Goal: Task Accomplishment & Management: Manage account settings

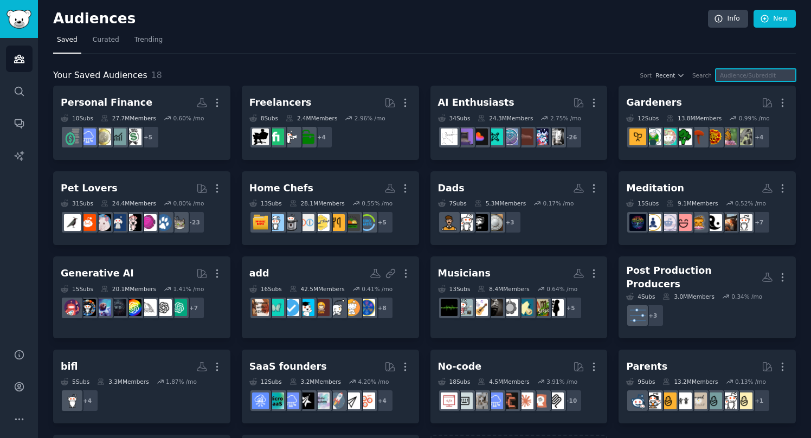
click at [742, 74] on input "text" at bounding box center [755, 75] width 80 height 12
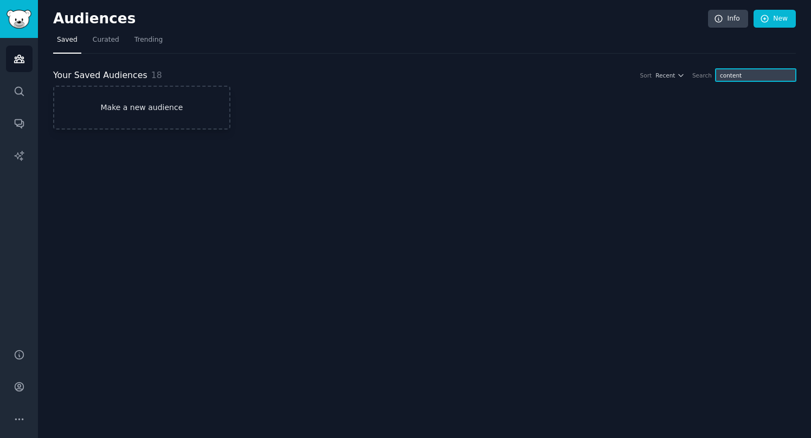
type input "content"
click at [186, 125] on link "Make a new audience" at bounding box center [141, 108] width 177 height 44
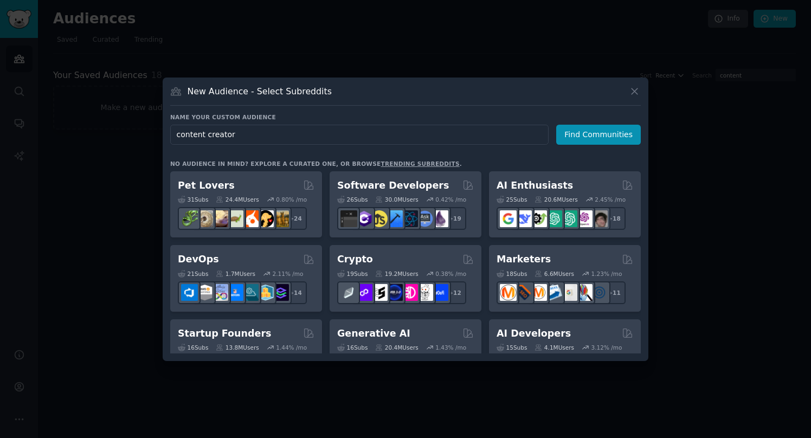
type input "content creators"
click button "Find Communities" at bounding box center [598, 135] width 85 height 20
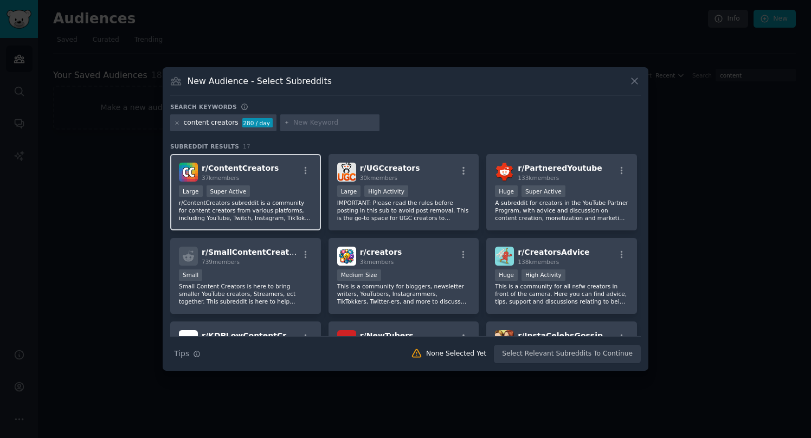
click at [281, 176] on div "r/ ContentCreators 37k members" at bounding box center [245, 172] width 133 height 19
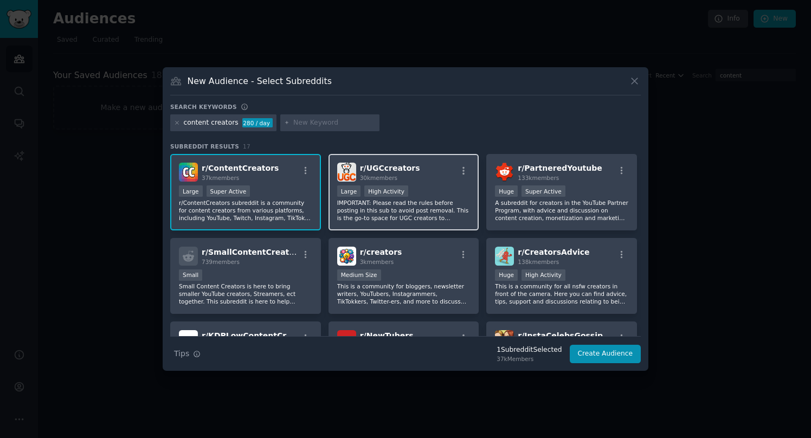
click at [442, 183] on div "r/ UGCcreators 30k members >= 80th percentile for submissions / day Large High …" at bounding box center [403, 192] width 151 height 76
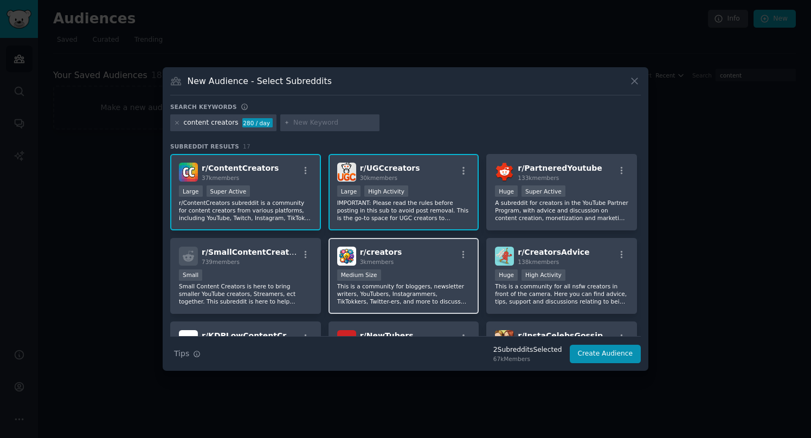
click at [431, 249] on div "r/ creators 3k members" at bounding box center [403, 256] width 133 height 19
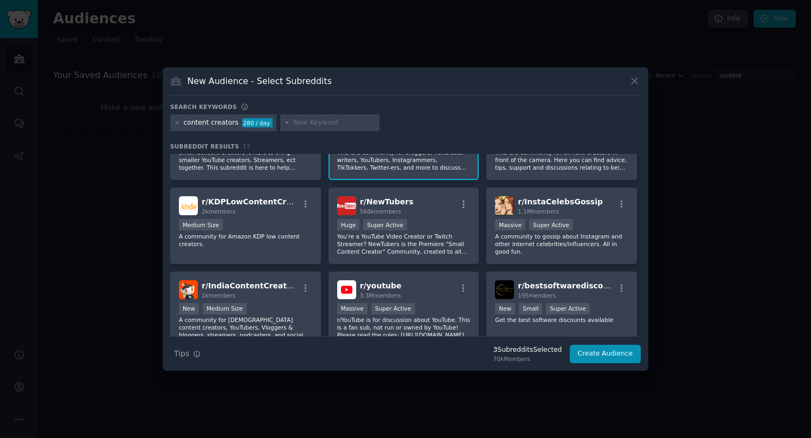
scroll to position [135, 0]
click at [431, 249] on p "You're a YouTube Video Creator or Twitch Streamer? NewTubers is the Premiere "S…" at bounding box center [403, 242] width 133 height 23
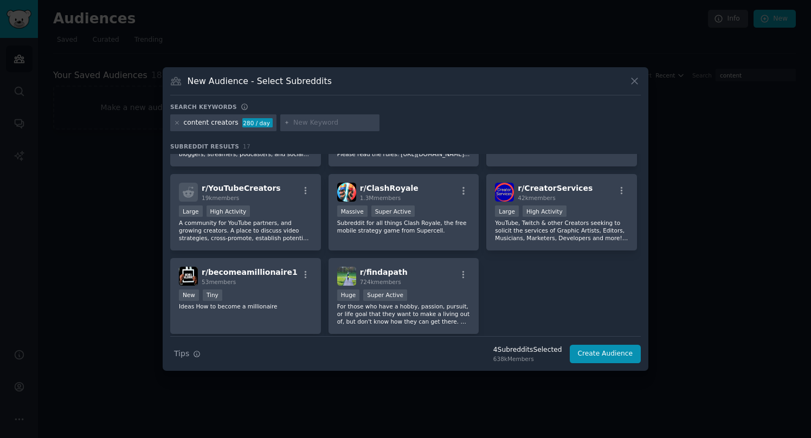
scroll to position [319, 0]
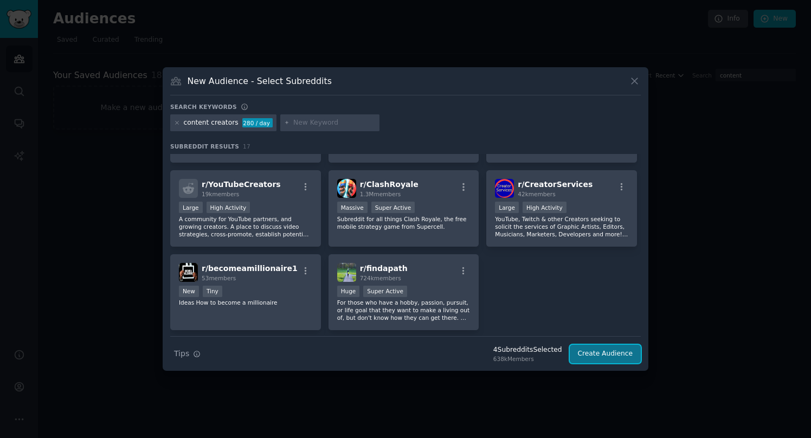
click at [599, 350] on button "Create Audience" at bounding box center [606, 354] width 72 height 18
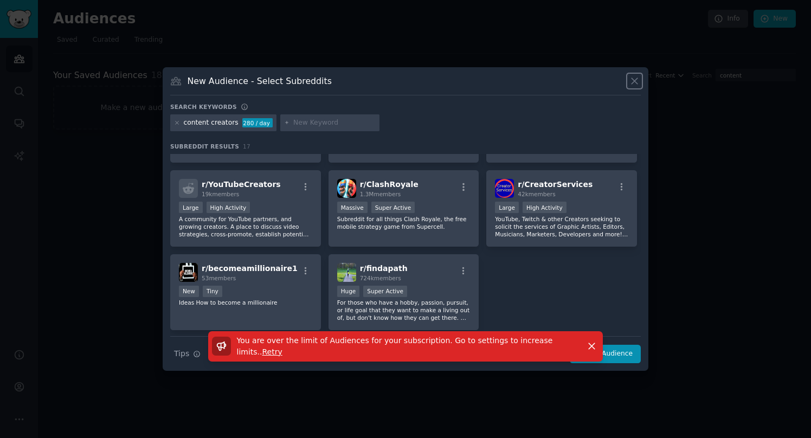
click at [631, 81] on icon at bounding box center [634, 80] width 11 height 11
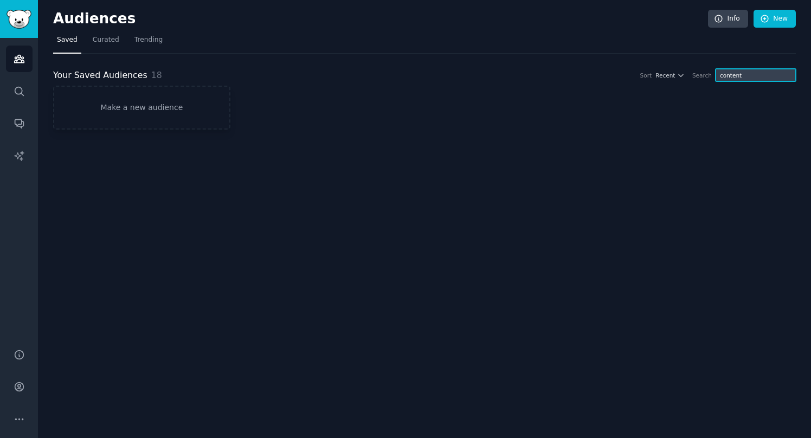
drag, startPoint x: 772, startPoint y: 78, endPoint x: 746, endPoint y: 38, distance: 47.1
click at [746, 38] on div "Audiences Info New Saved Curated Trending Your Saved Audiences 18 Sort Recent S…" at bounding box center [424, 72] width 743 height 114
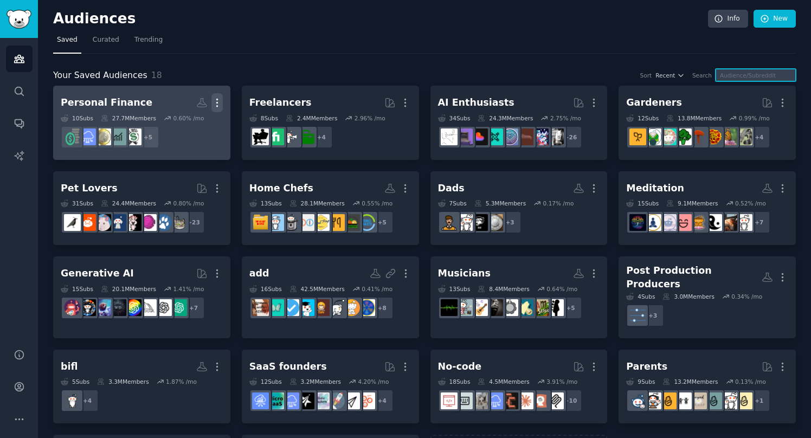
click at [220, 104] on icon "button" at bounding box center [216, 102] width 11 height 11
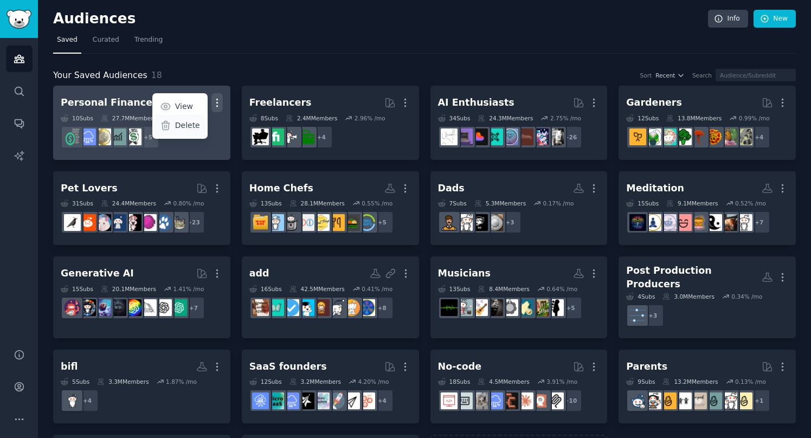
click at [201, 124] on div "Delete" at bounding box center [179, 125] width 51 height 23
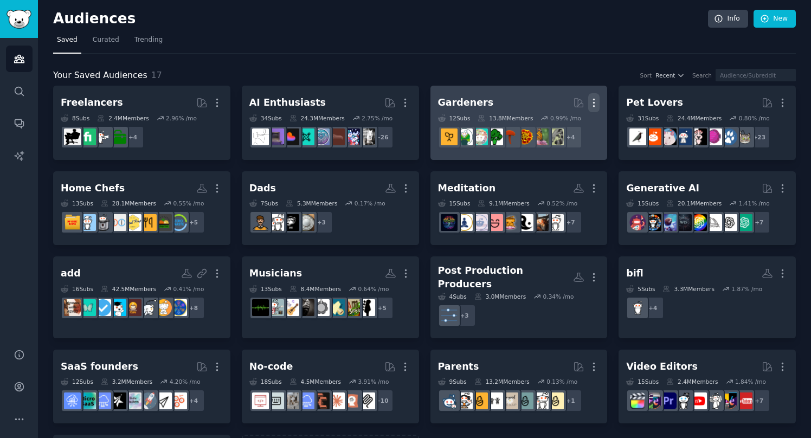
click at [594, 100] on icon "button" at bounding box center [593, 102] width 11 height 11
click at [567, 123] on p "Delete" at bounding box center [564, 125] width 25 height 11
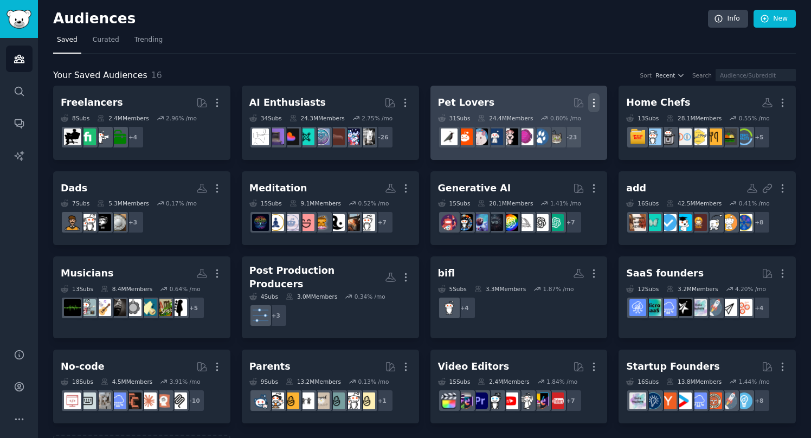
click at [590, 103] on icon "button" at bounding box center [593, 102] width 11 height 11
click at [564, 124] on p "Delete" at bounding box center [564, 125] width 25 height 11
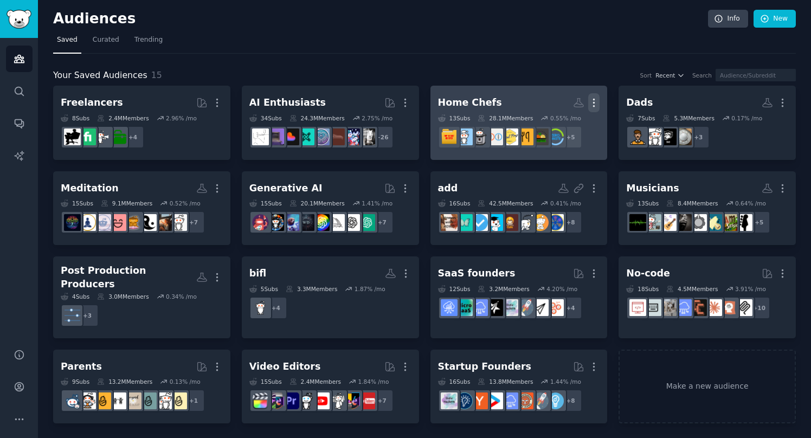
click at [596, 102] on icon "button" at bounding box center [593, 102] width 11 height 11
click at [571, 121] on p "Delete" at bounding box center [564, 125] width 25 height 11
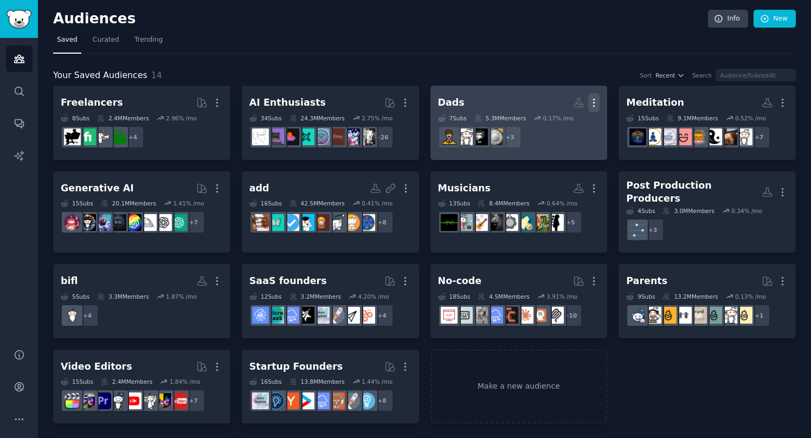
click at [597, 104] on icon "button" at bounding box center [593, 102] width 11 height 11
click at [566, 126] on p "Delete" at bounding box center [564, 125] width 25 height 11
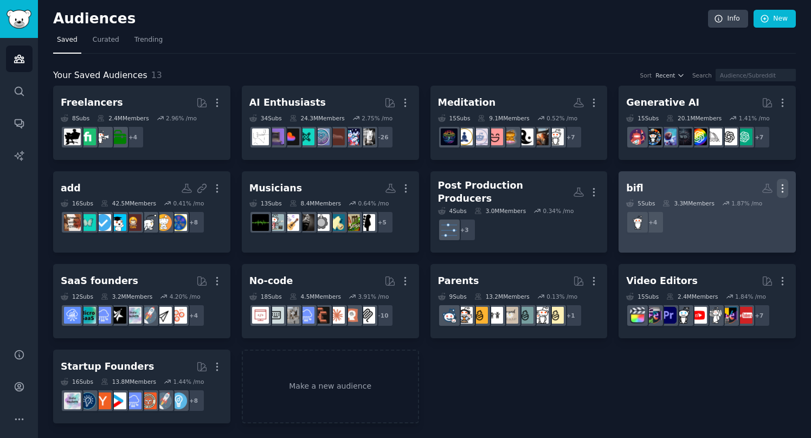
click at [781, 185] on icon "button" at bounding box center [782, 188] width 11 height 11
click at [749, 207] on p "Delete" at bounding box center [752, 210] width 25 height 11
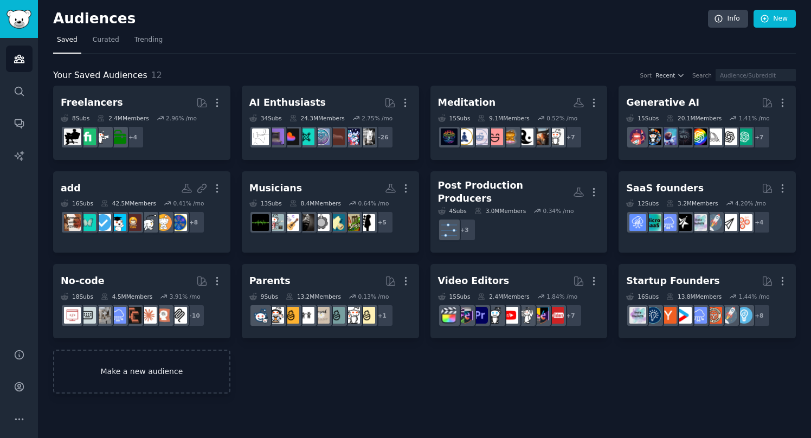
click at [127, 356] on link "Make a new audience" at bounding box center [141, 372] width 177 height 44
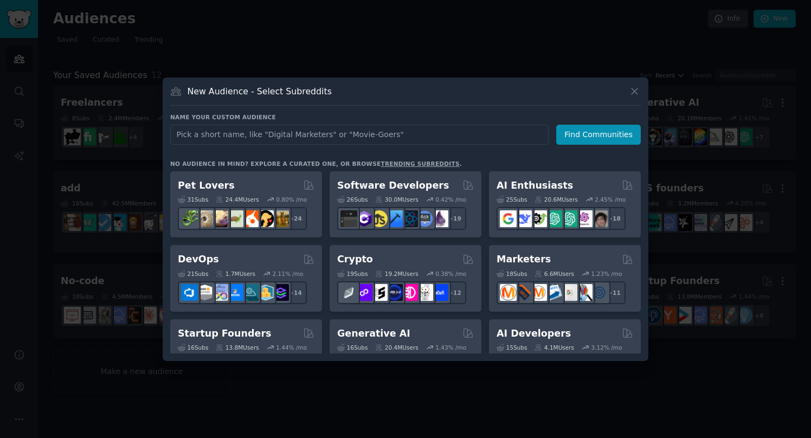
click at [344, 133] on input "text" at bounding box center [359, 135] width 378 height 20
type input "content"
click button "Find Communities" at bounding box center [598, 135] width 85 height 20
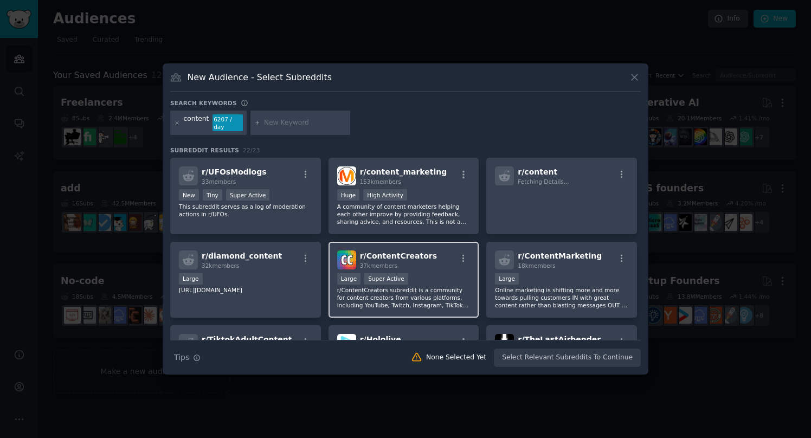
click at [422, 275] on div "Large Super Active" at bounding box center [403, 280] width 133 height 14
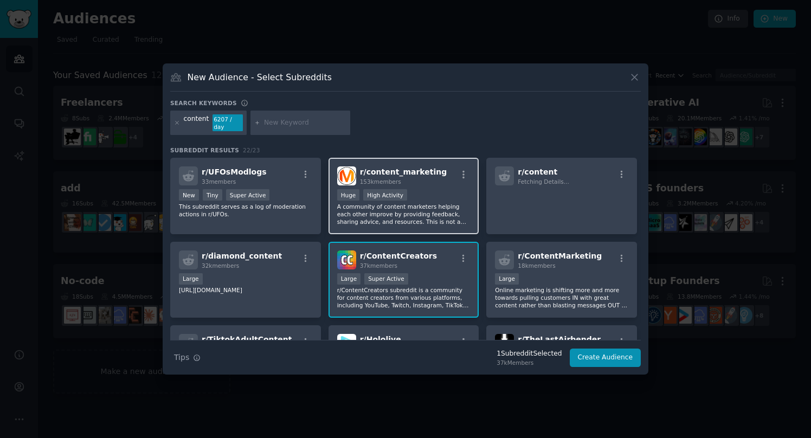
click at [428, 191] on div "Huge High Activity" at bounding box center [403, 196] width 133 height 14
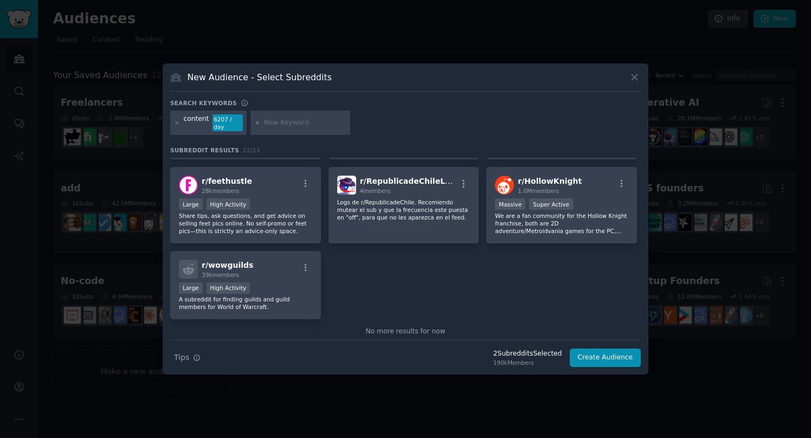
scroll to position [506, 0]
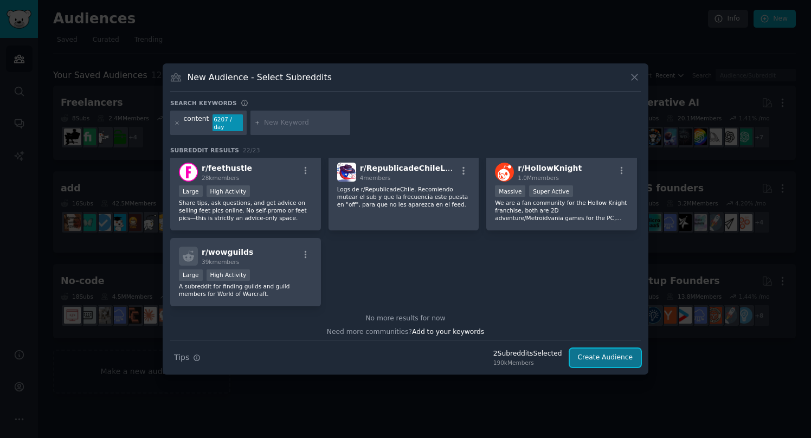
click at [596, 354] on button "Create Audience" at bounding box center [606, 358] width 72 height 18
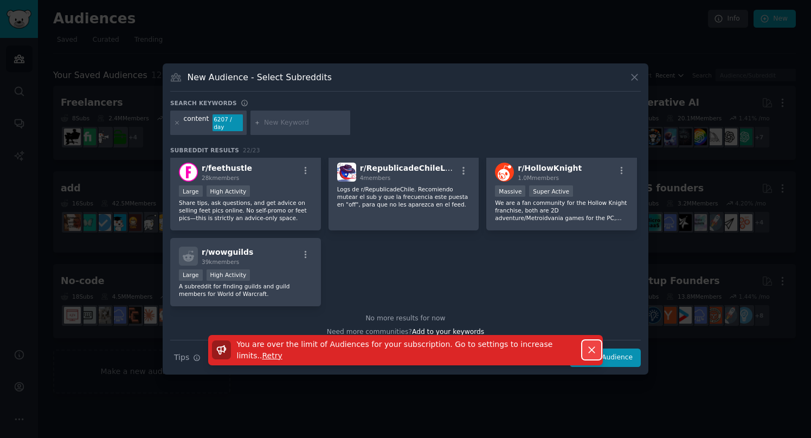
click at [587, 351] on icon "button" at bounding box center [591, 349] width 11 height 11
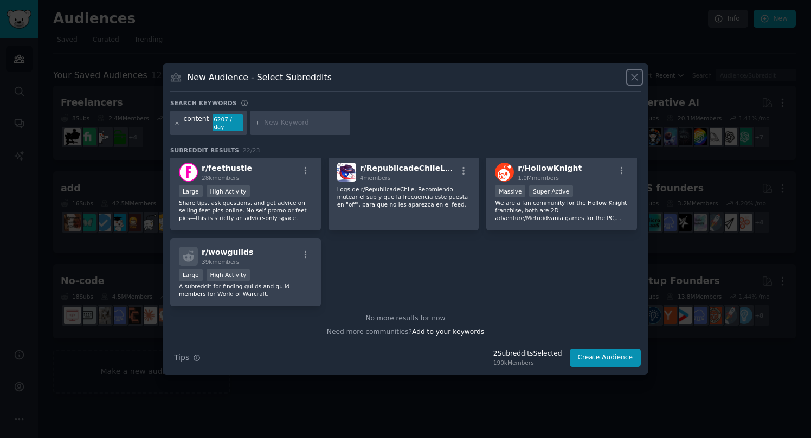
click at [634, 74] on icon at bounding box center [634, 77] width 11 height 11
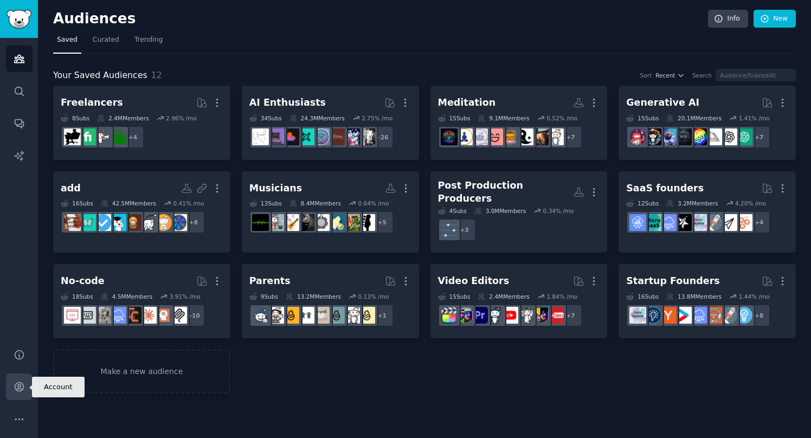
click at [22, 381] on icon "Sidebar" at bounding box center [19, 386] width 11 height 11
